Goal: Information Seeking & Learning: Learn about a topic

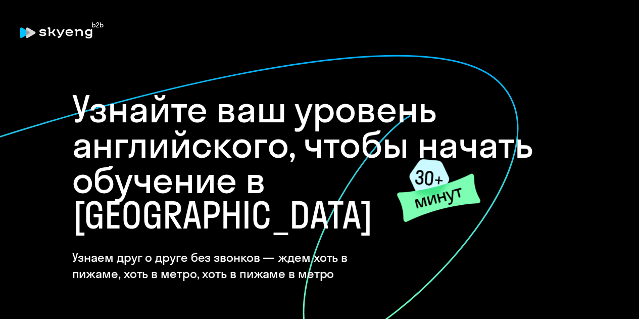
click at [314, 249] on h4 "Узнаем друг о друге без звонков — ждем хоть в пижаме, хоть в метро, хоть в пижа…" at bounding box center [235, 265] width 326 height 32
click at [424, 170] on icon at bounding box center [429, 177] width 40 height 37
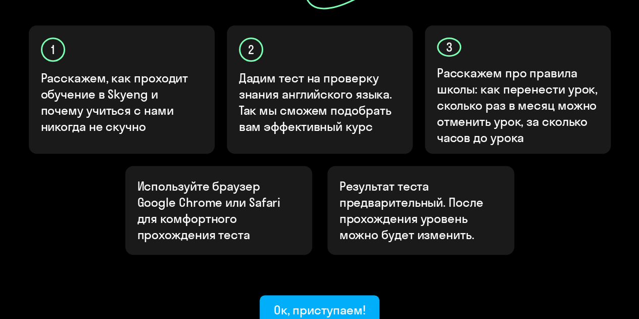
scroll to position [339, 0]
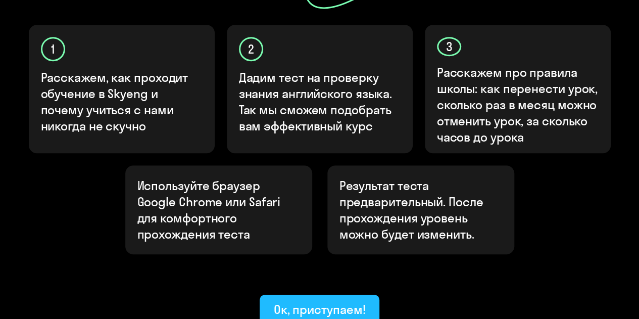
click at [331, 301] on div "Ок, приступаем!" at bounding box center [320, 309] width 92 height 16
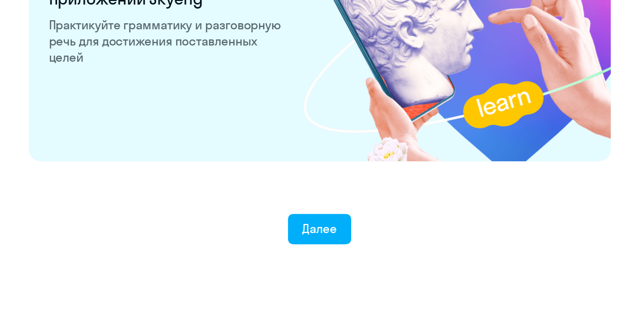
scroll to position [2022, 0]
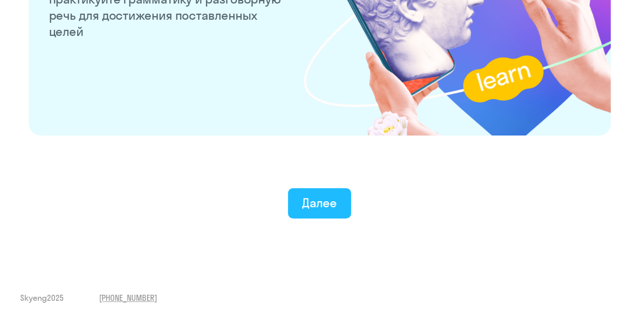
click at [320, 205] on div "Далее" at bounding box center [319, 202] width 35 height 16
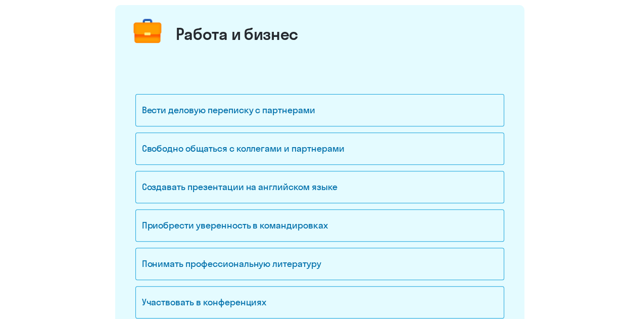
scroll to position [137, 0]
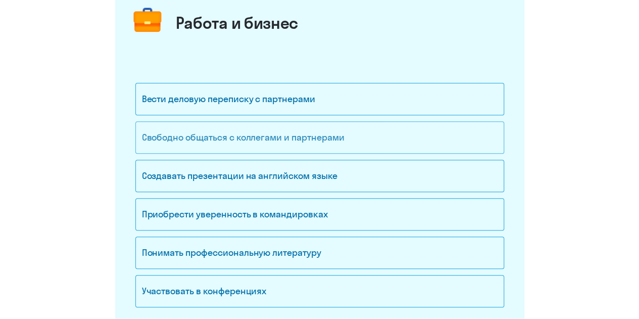
click at [351, 135] on div "Свободно общаться с коллегами и партнерами" at bounding box center [319, 137] width 369 height 32
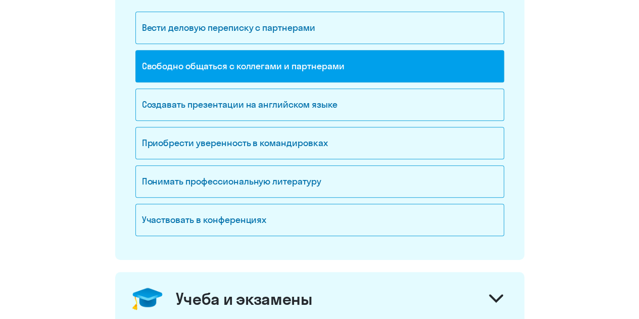
scroll to position [213, 0]
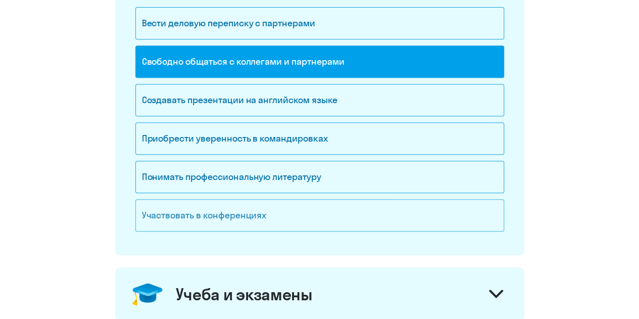
click at [271, 218] on div "Участвовать в конференциях" at bounding box center [319, 215] width 369 height 32
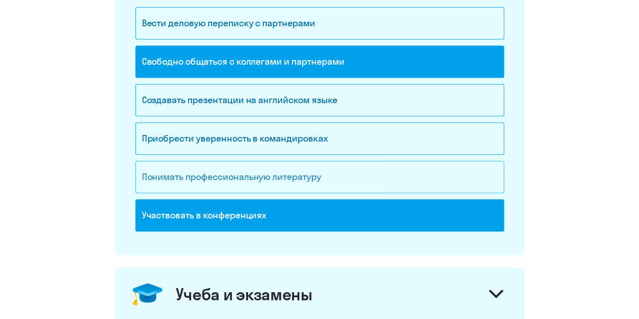
click at [260, 187] on div "Понимать профессиональную литературу" at bounding box center [319, 177] width 369 height 32
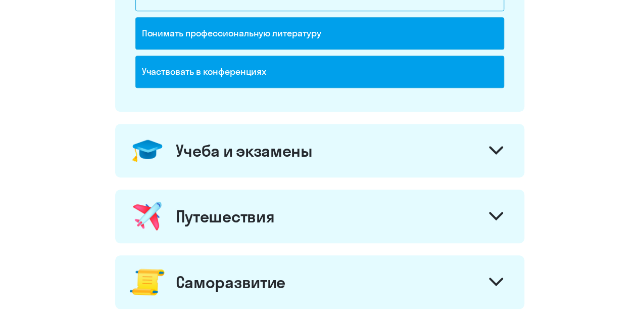
scroll to position [361, 0]
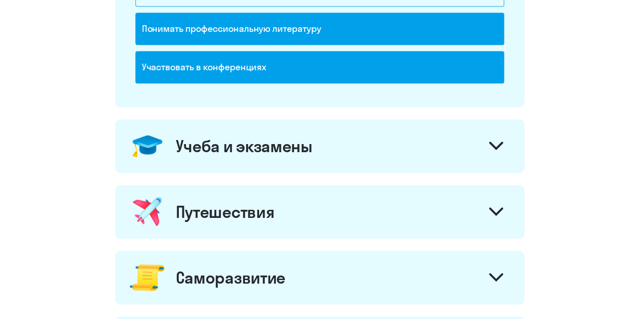
click at [494, 143] on icon at bounding box center [496, 145] width 12 height 6
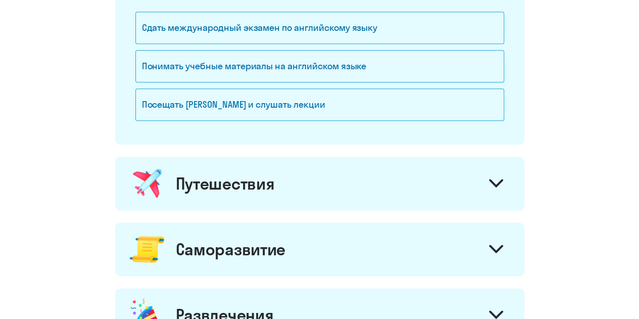
scroll to position [560, 0]
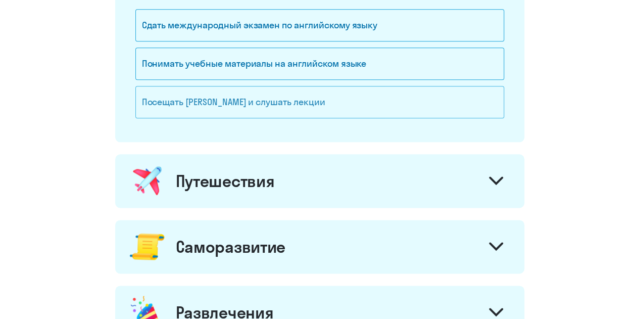
click at [368, 103] on div "Посещать [PERSON_NAME] и слушать лекции" at bounding box center [319, 102] width 369 height 32
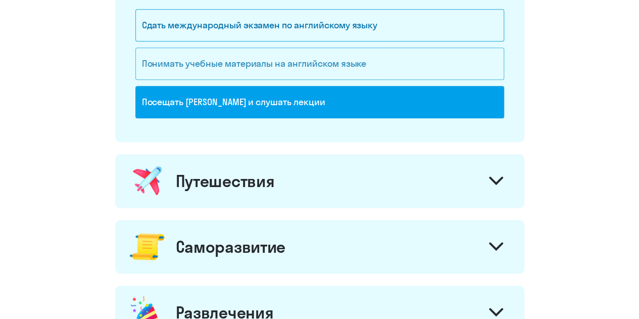
click at [347, 71] on div "Понимать учебные материалы на английском языке" at bounding box center [319, 63] width 369 height 32
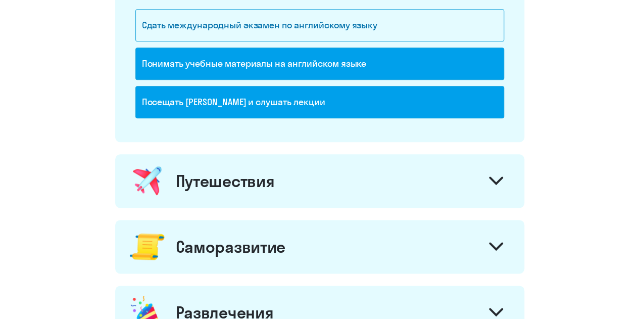
click at [377, 183] on div "Путешествия" at bounding box center [319, 181] width 409 height 54
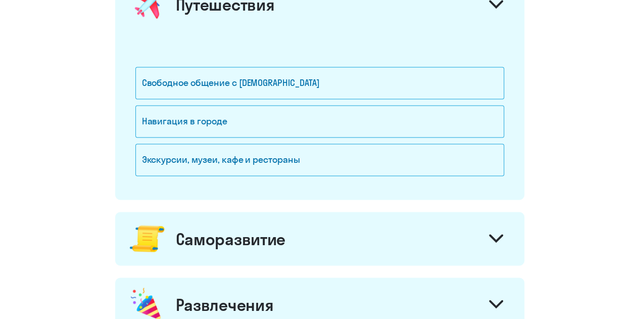
scroll to position [751, 0]
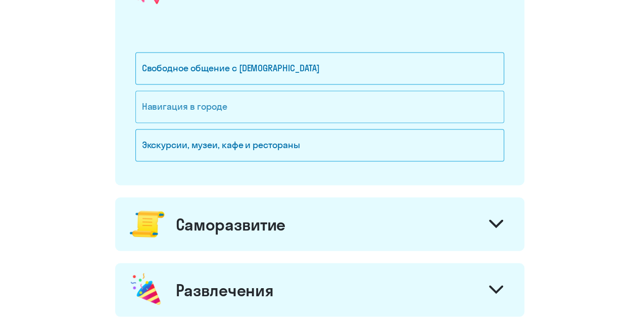
click at [298, 106] on div "Навигация в городе" at bounding box center [319, 106] width 369 height 32
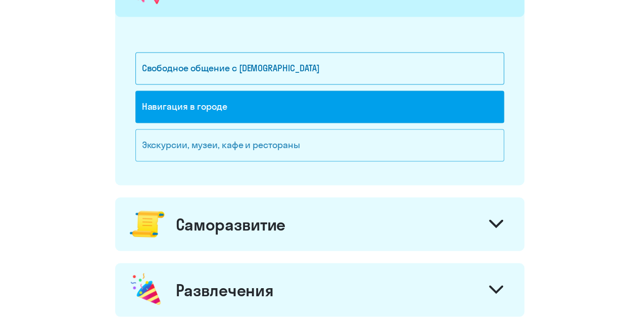
click at [295, 140] on div "Экскурсии, музеи, кафе и рестораны" at bounding box center [319, 145] width 369 height 32
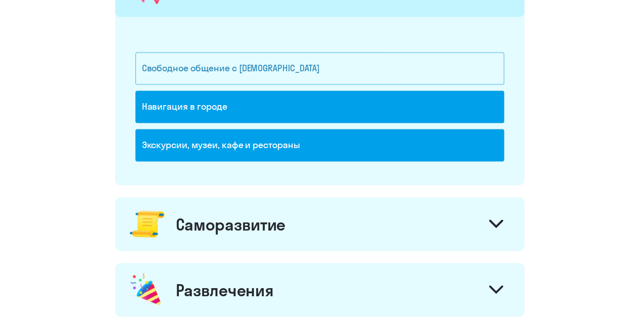
click at [279, 71] on div "Свободное общение с [DEMOGRAPHIC_DATA]" at bounding box center [319, 68] width 369 height 32
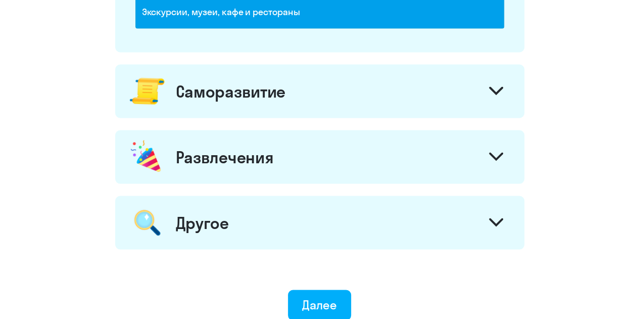
scroll to position [900, 0]
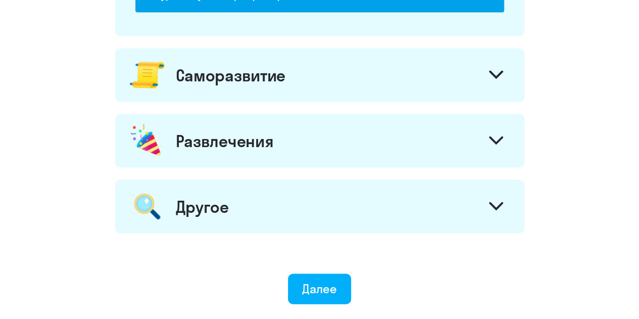
click at [495, 73] on icon at bounding box center [496, 74] width 12 height 6
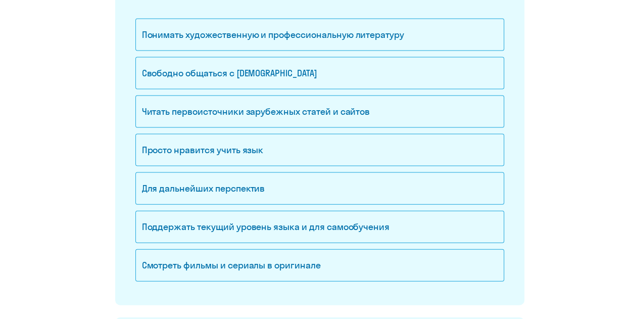
scroll to position [1020, 0]
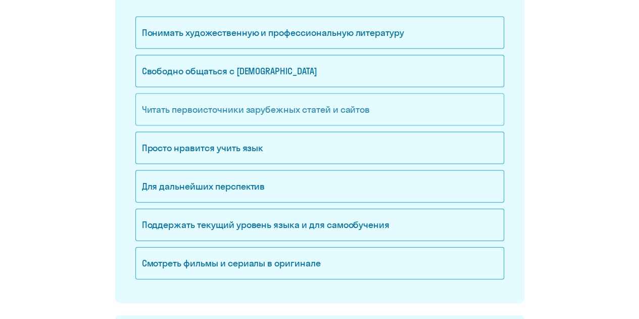
click at [279, 105] on div "Читать первоисточники зарубежных статей и сайтов" at bounding box center [319, 109] width 369 height 32
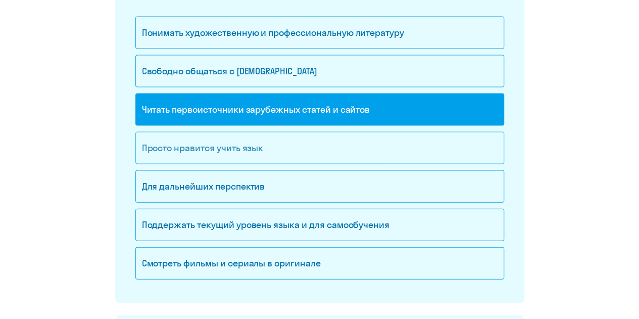
click at [265, 148] on div "Просто нравится учить язык" at bounding box center [319, 148] width 369 height 32
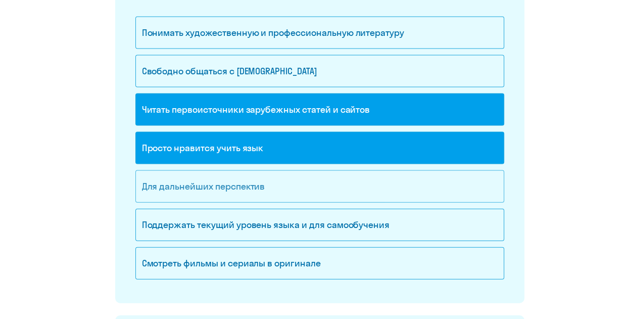
click at [264, 187] on div "Для дальнейших перспектив" at bounding box center [319, 186] width 369 height 32
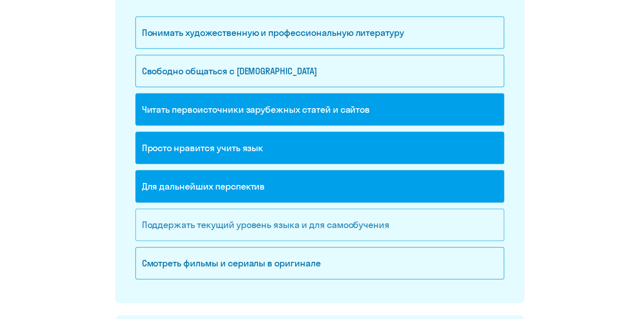
click at [259, 221] on div "Поддержать текущий уровень языка и для cамообучения" at bounding box center [319, 225] width 369 height 32
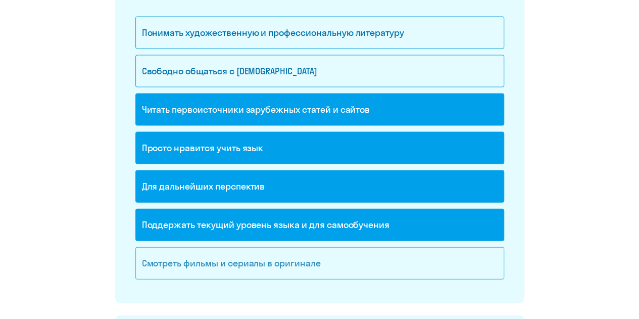
click at [268, 256] on div "Смотреть фильмы и сериалы в оригинале" at bounding box center [319, 263] width 369 height 32
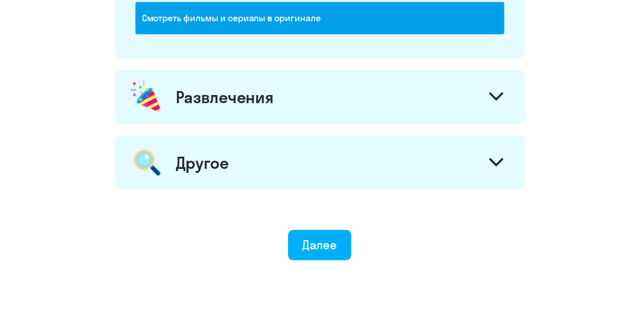
scroll to position [1266, 0]
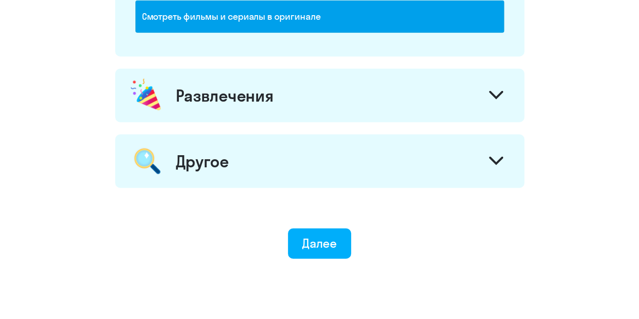
click at [481, 95] on div "Развлечения" at bounding box center [319, 96] width 409 height 54
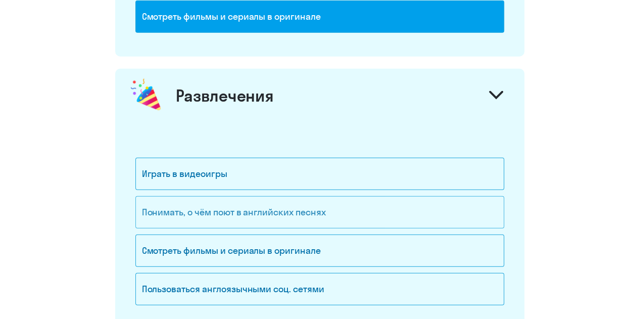
click at [463, 208] on div "Понимать, о чём поют в английских песнях" at bounding box center [319, 212] width 369 height 32
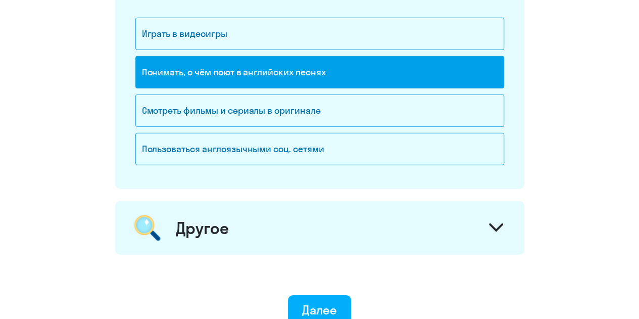
scroll to position [1408, 0]
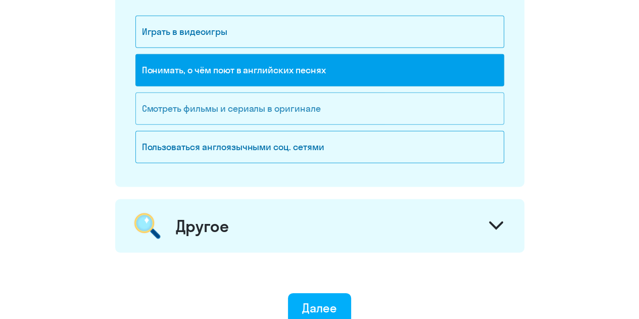
click at [344, 108] on div "Смотреть фильмы и сериалы в оригинале" at bounding box center [319, 108] width 369 height 32
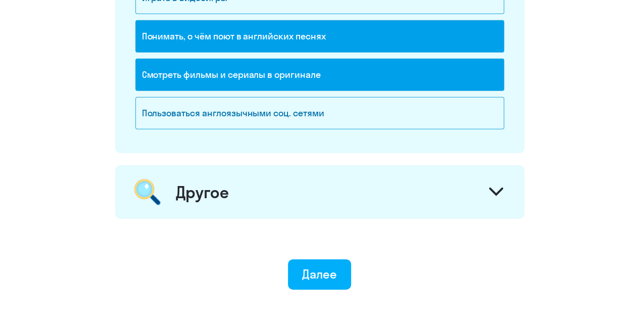
scroll to position [1446, 0]
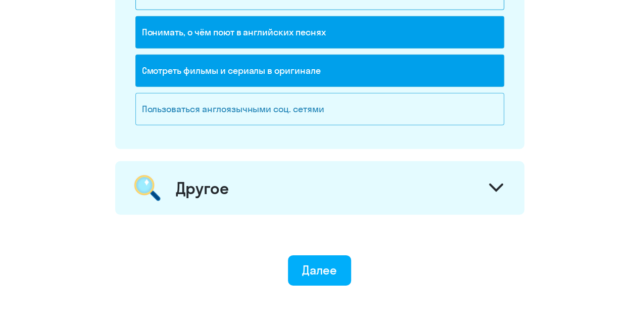
click at [369, 104] on div "Пользоваться англоязычными соц. сетями" at bounding box center [319, 109] width 369 height 32
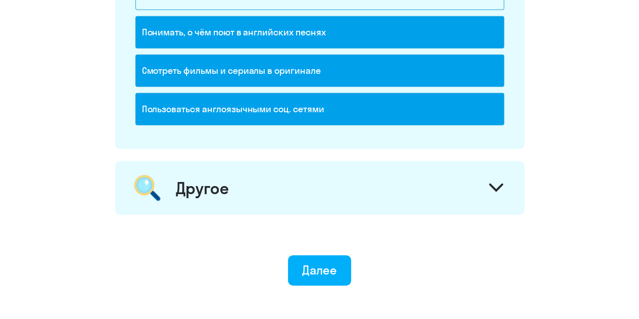
click at [335, 198] on div "Другое" at bounding box center [319, 188] width 409 height 54
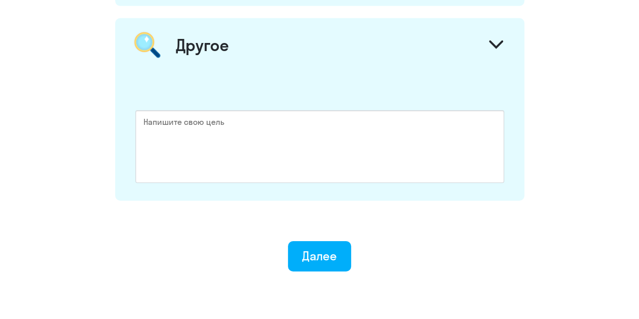
scroll to position [1591, 0]
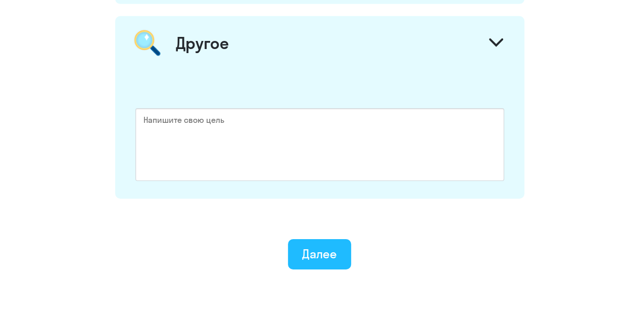
click at [331, 250] on div "Далее" at bounding box center [319, 253] width 35 height 16
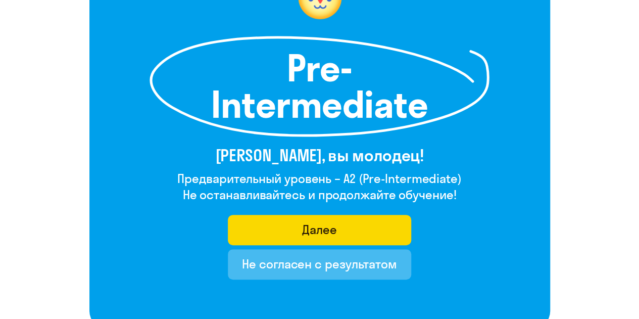
scroll to position [124, 0]
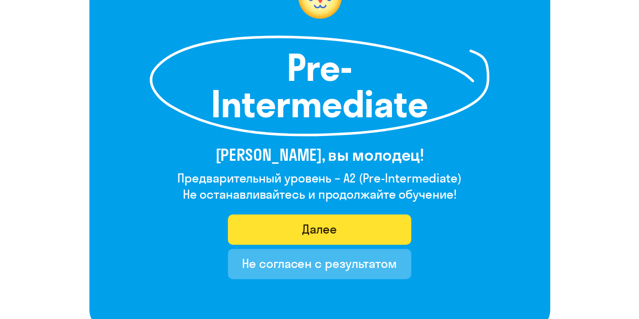
click at [288, 228] on button "Далее" at bounding box center [319, 229] width 183 height 30
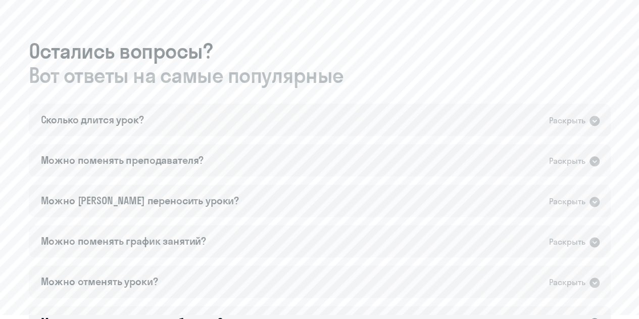
scroll to position [545, 0]
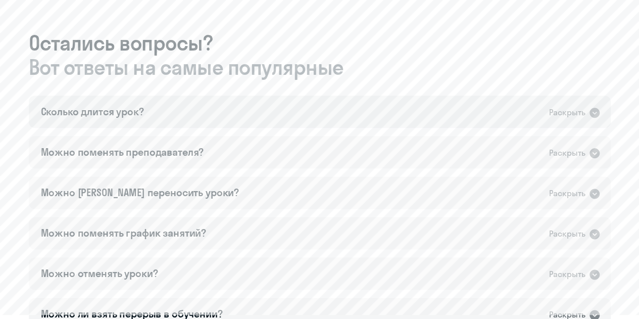
click at [597, 111] on icon at bounding box center [594, 113] width 10 height 10
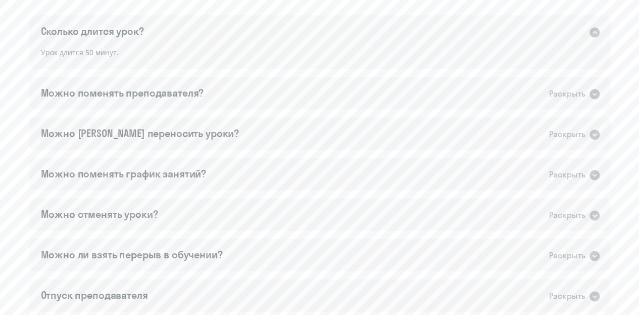
scroll to position [627, 0]
click at [596, 94] on icon at bounding box center [594, 93] width 10 height 10
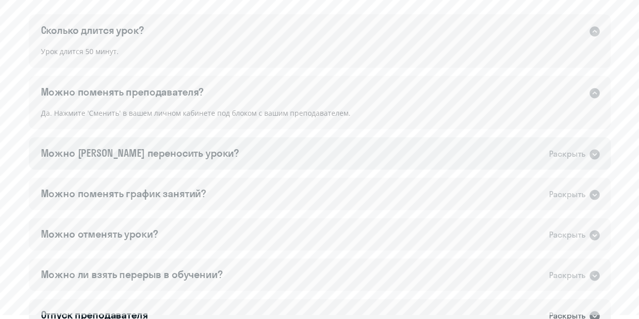
click at [593, 152] on icon at bounding box center [594, 154] width 10 height 10
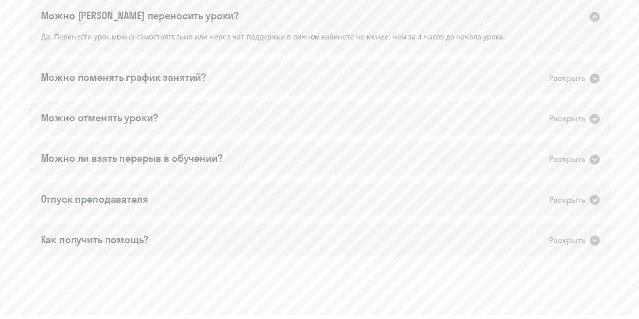
scroll to position [775, 0]
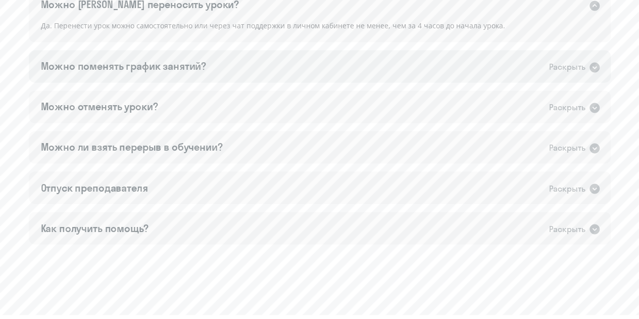
click at [597, 69] on icon at bounding box center [594, 67] width 10 height 10
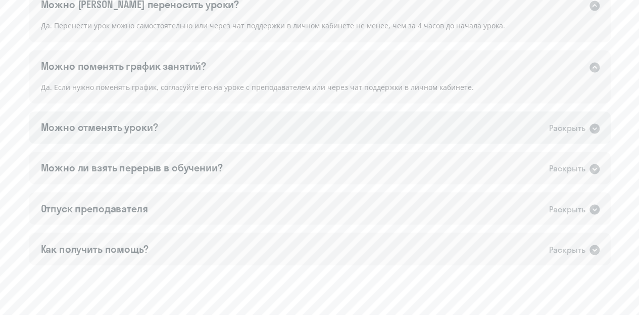
click at [593, 130] on icon at bounding box center [594, 128] width 10 height 10
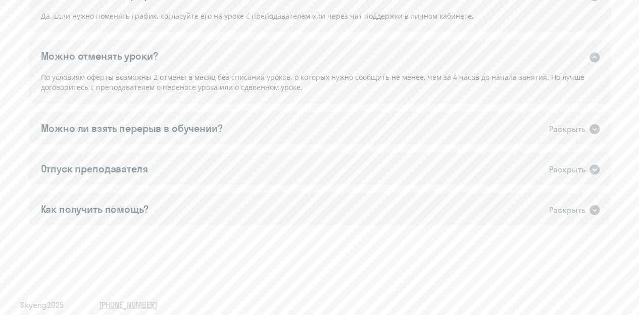
scroll to position [852, 0]
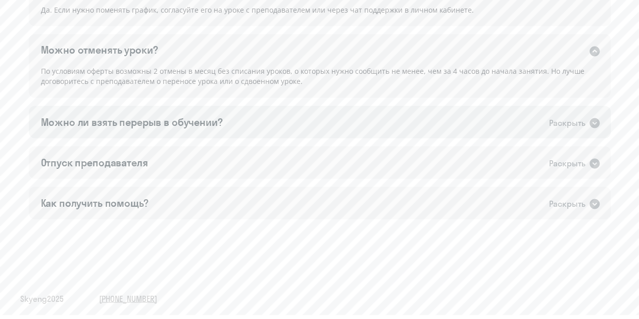
click at [593, 124] on icon at bounding box center [594, 123] width 10 height 10
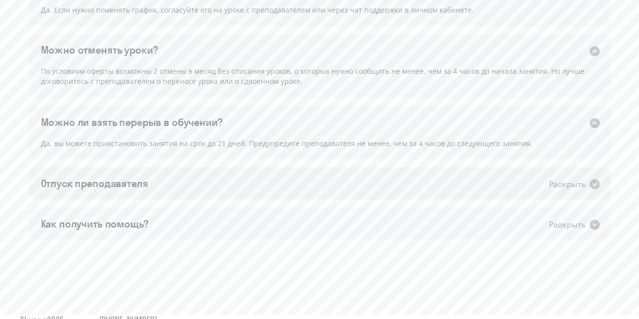
click at [593, 186] on icon at bounding box center [594, 184] width 10 height 10
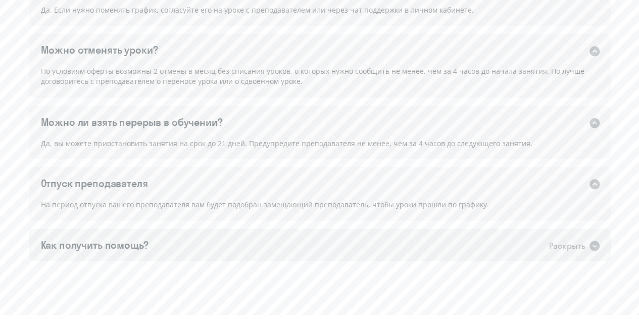
click at [595, 244] on icon at bounding box center [594, 245] width 10 height 10
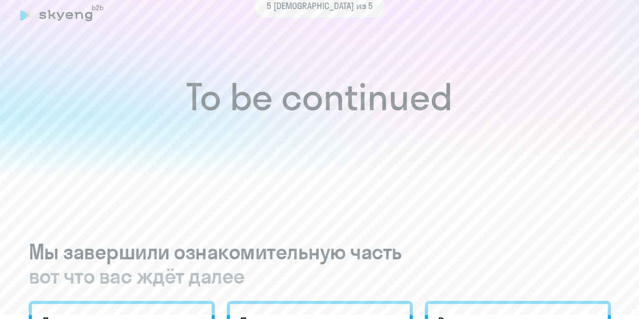
scroll to position [0, 0]
